Goal: Use online tool/utility: Use online tool/utility

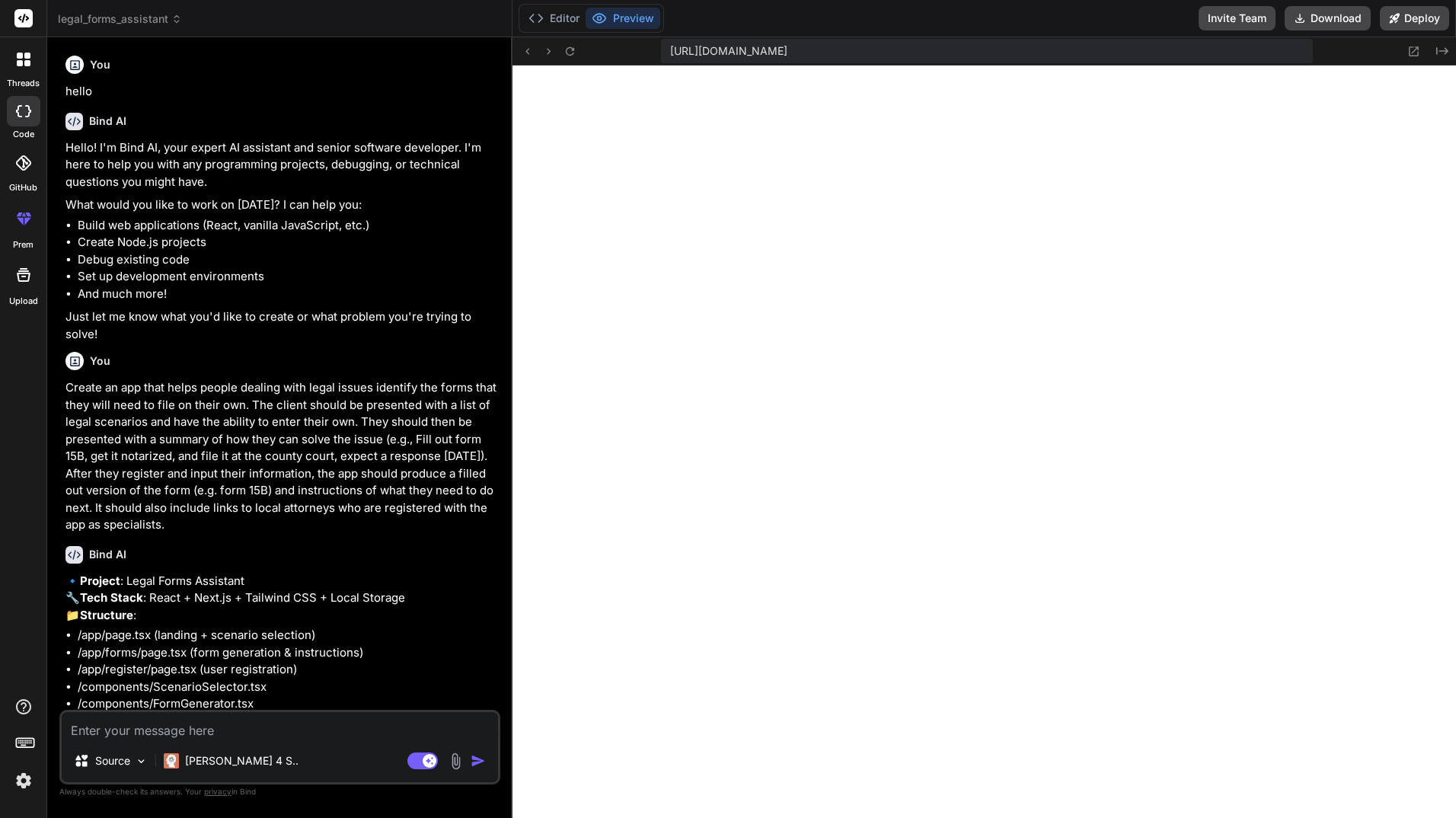
scroll to position [2763, 0]
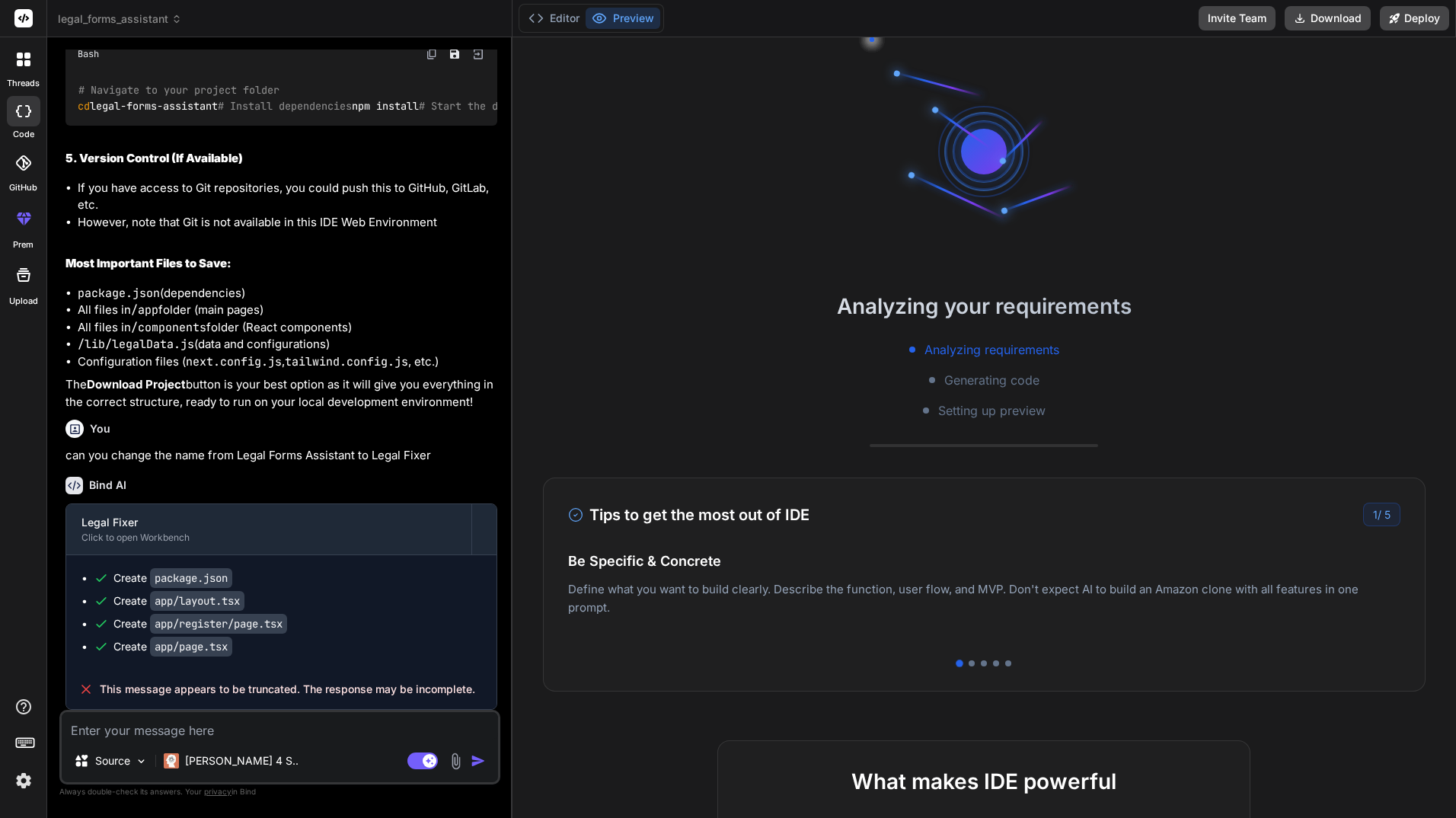
scroll to position [2750, 0]
drag, startPoint x: 299, startPoint y: 357, endPoint x: 222, endPoint y: 429, distance: 105.4
click at [222, 429] on div "You" at bounding box center [281, 429] width 432 height 18
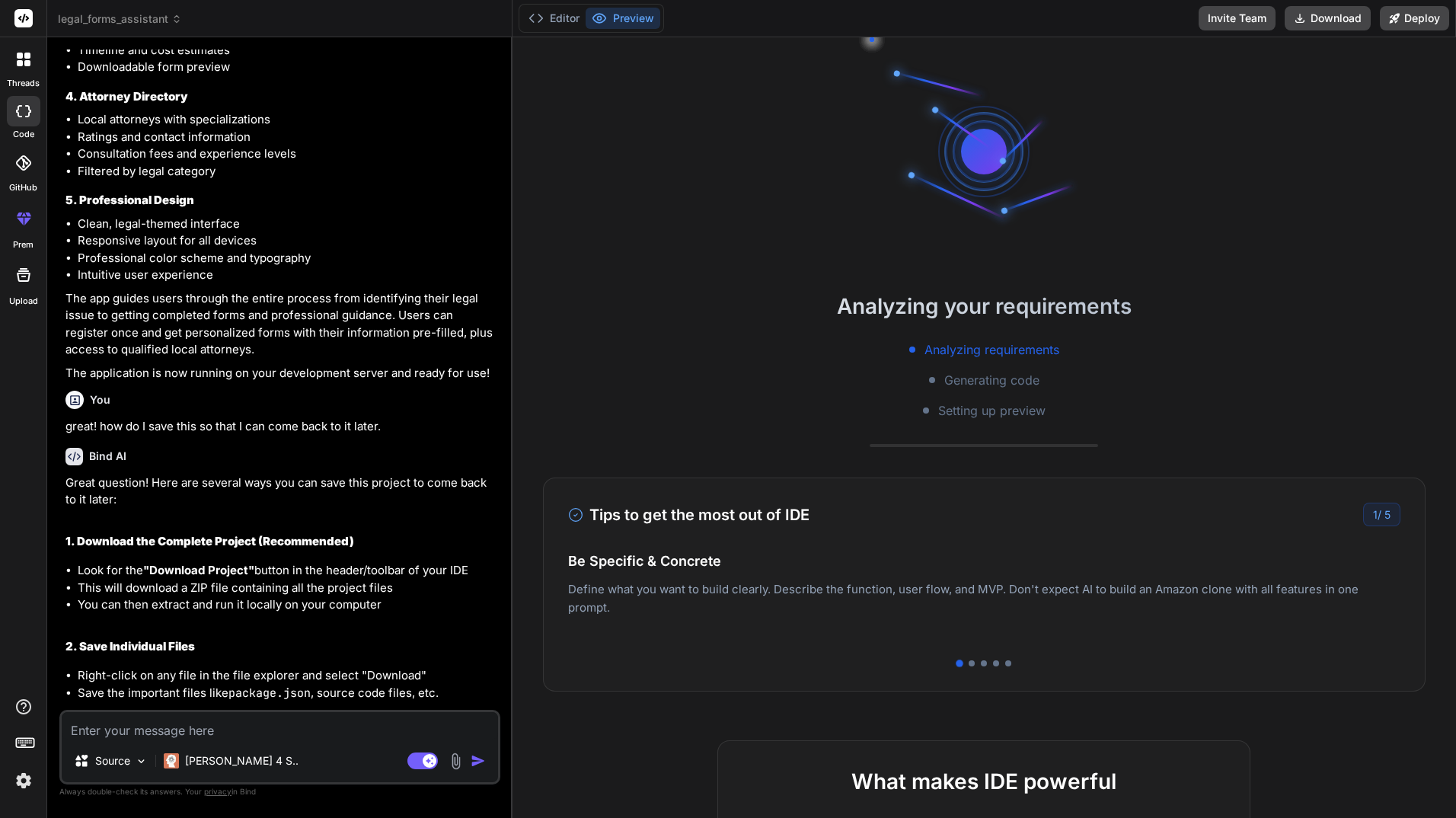
scroll to position [1837, 0]
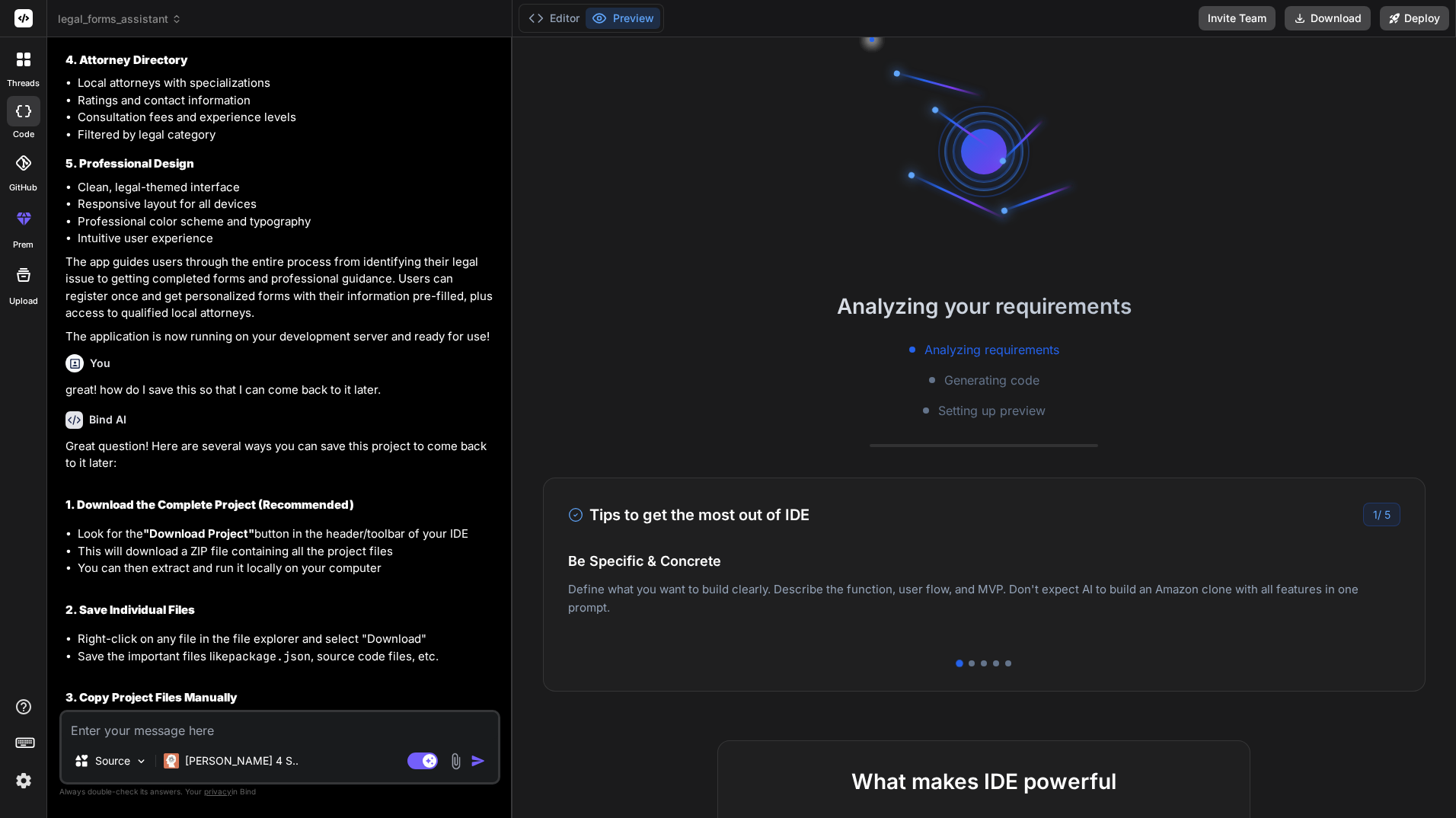
click at [1060, 608] on p "Deploy your Next.js and React projects to Vercel. For Node.js backend, deploy t…" at bounding box center [984, 613] width 833 height 36
click at [969, 662] on div at bounding box center [972, 663] width 6 height 6
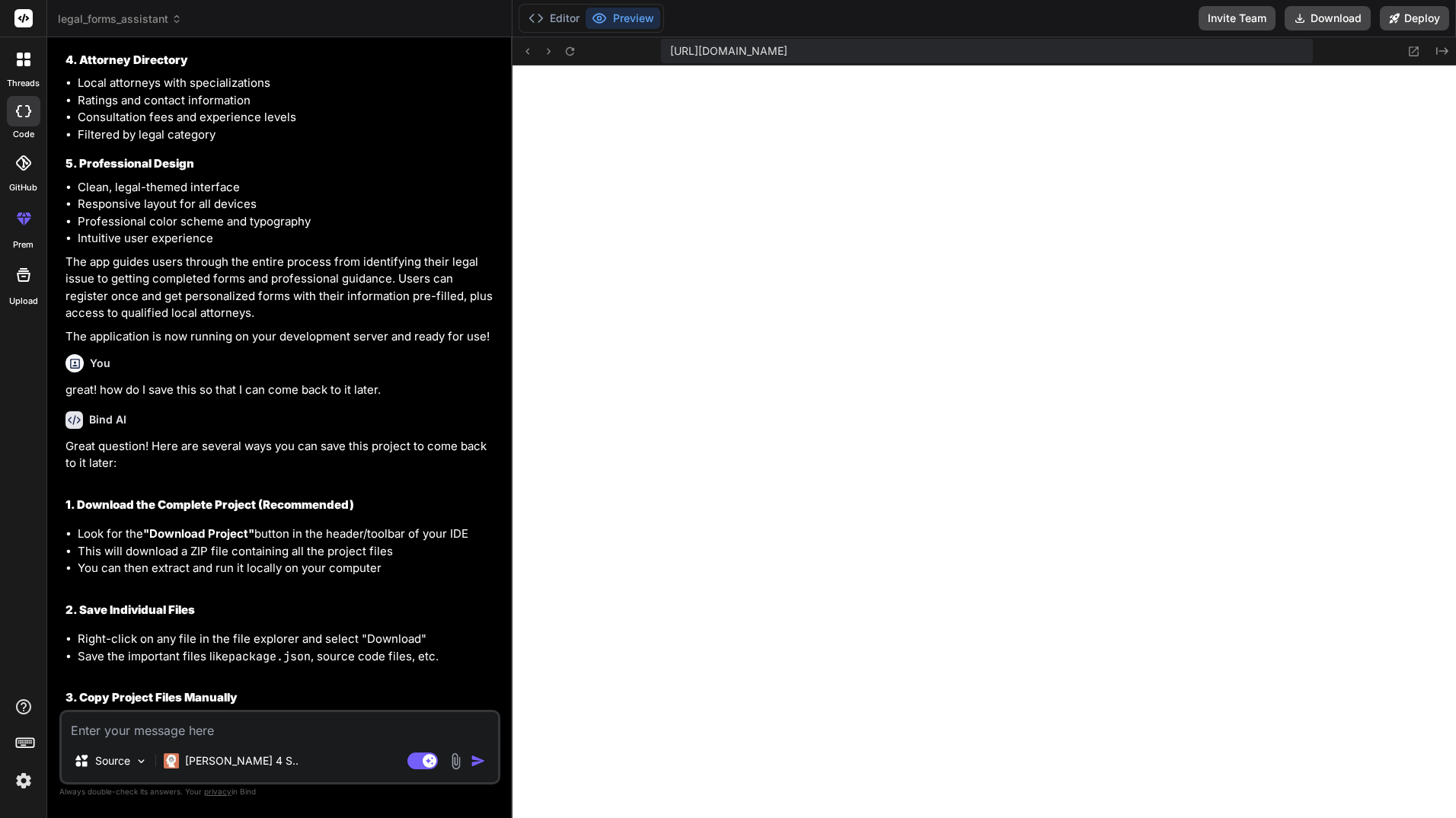
scroll to position [564, 0]
type textarea "x"
